Goal: Transaction & Acquisition: Subscribe to service/newsletter

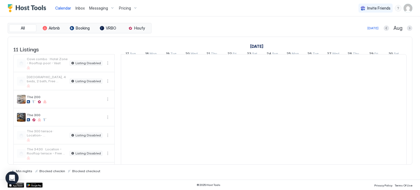
scroll to position [0, 304]
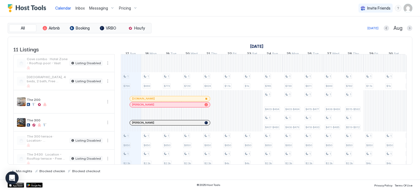
click at [129, 9] on span "Pricing" at bounding box center [125, 8] width 12 height 5
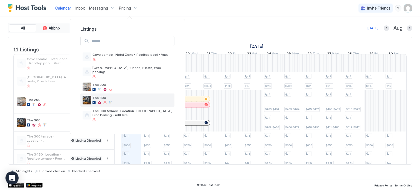
scroll to position [20, 0]
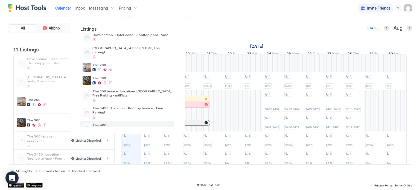
click at [107, 123] on span "The 400" at bounding box center [132, 125] width 80 height 4
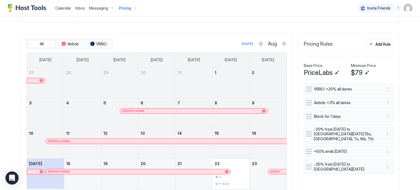
scroll to position [163, 0]
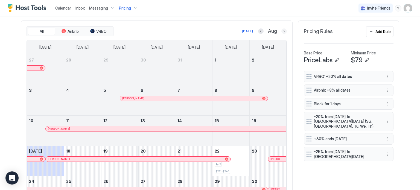
click at [282, 30] on div "All Airbnb VRBO [DATE] Aug" at bounding box center [156, 31] width 260 height 10
click at [282, 30] on button "Next month" at bounding box center [283, 30] width 5 height 5
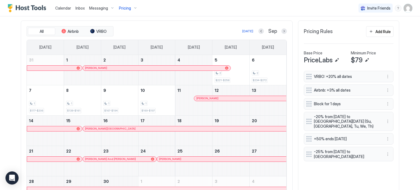
click at [68, 35] on div "All Airbnb VRBO" at bounding box center [69, 31] width 87 height 10
click at [72, 30] on span "Airbnb" at bounding box center [72, 31] width 11 height 5
click at [80, 101] on div "1" at bounding box center [82, 103] width 33 height 5
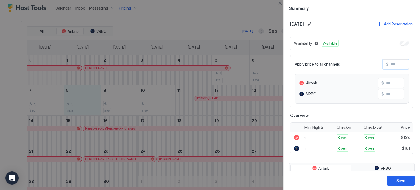
click at [388, 68] on input "Input Field" at bounding box center [410, 64] width 44 height 9
type input "*"
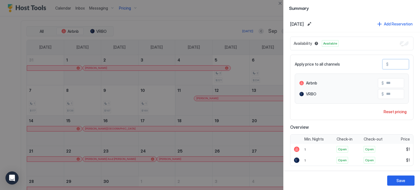
type input "**"
type input "***"
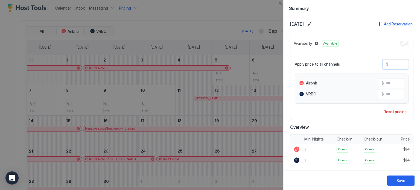
type input "***"
click at [399, 183] on div "Save" at bounding box center [400, 181] width 9 height 6
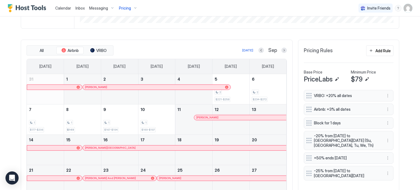
scroll to position [143, 0]
